Goal: Information Seeking & Learning: Learn about a topic

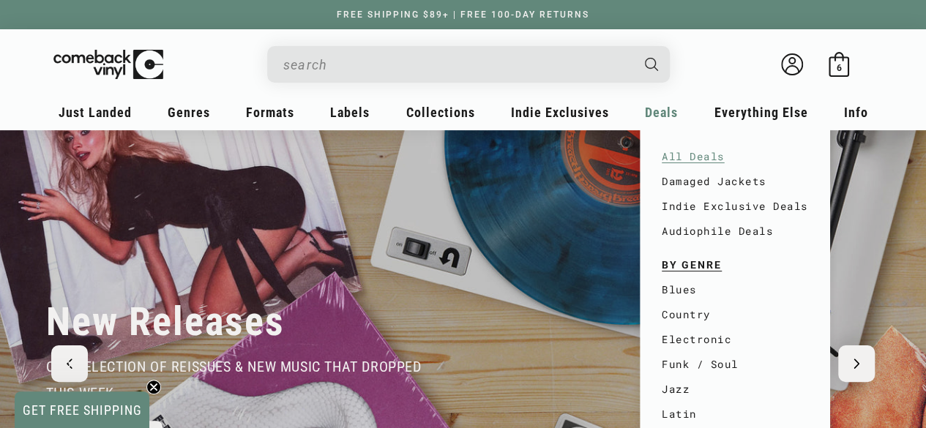
click at [685, 156] on link "All Deals" at bounding box center [735, 156] width 146 height 25
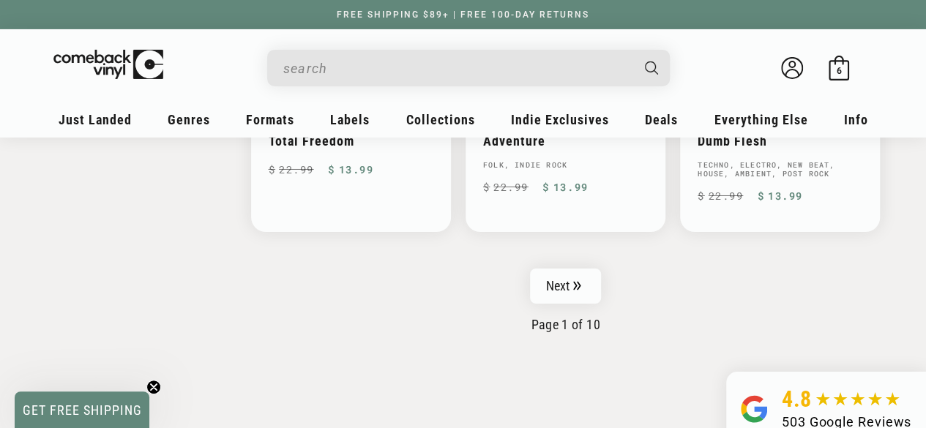
scroll to position [2531, 0]
click at [564, 268] on link "Next" at bounding box center [566, 285] width 72 height 35
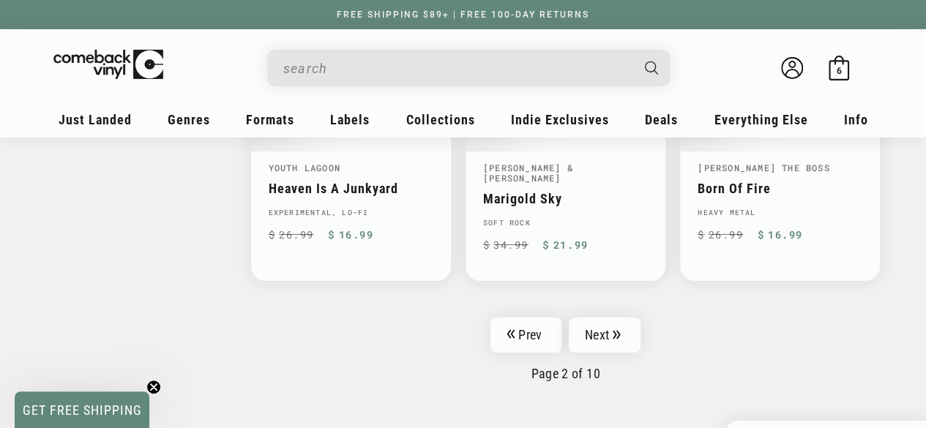
scroll to position [2482, 0]
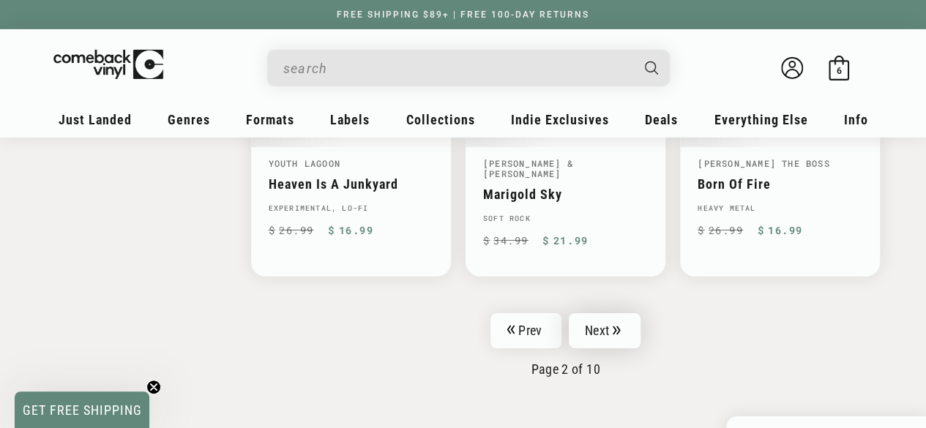
click at [589, 313] on link "Next" at bounding box center [605, 330] width 72 height 35
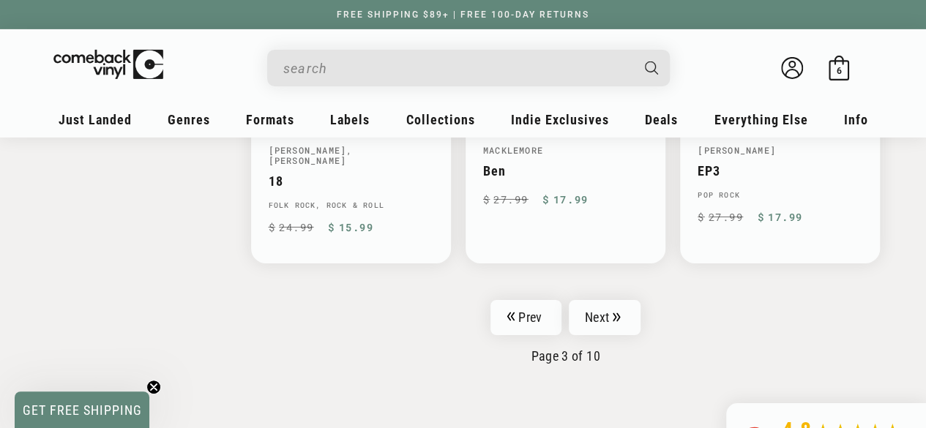
scroll to position [2467, 0]
click at [616, 312] on icon "Pagination" at bounding box center [617, 317] width 8 height 10
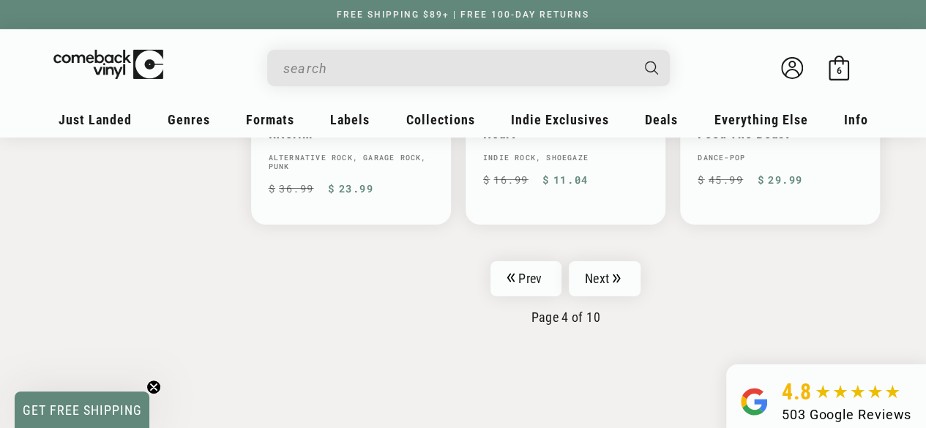
scroll to position [2521, 0]
click at [619, 260] on link "Next" at bounding box center [605, 277] width 72 height 35
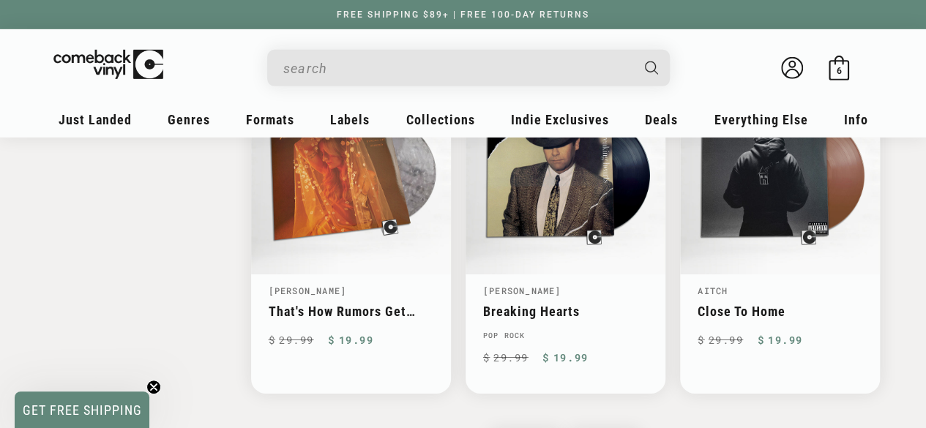
scroll to position [2754, 0]
